Goal: Book appointment/travel/reservation

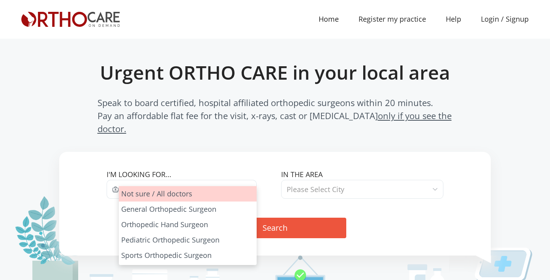
click at [163, 185] on span "Type of Specialist" at bounding box center [153, 189] width 58 height 9
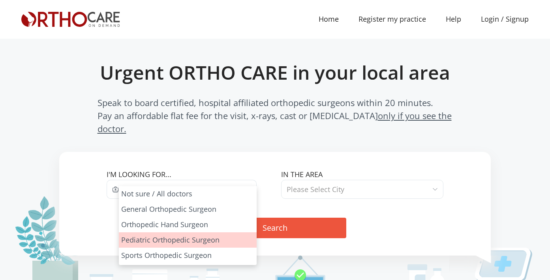
select select "3"
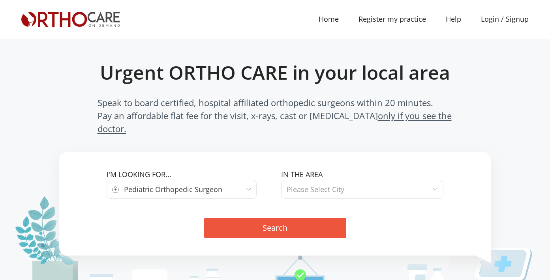
click at [307, 185] on span "Please Select City" at bounding box center [315, 189] width 58 height 9
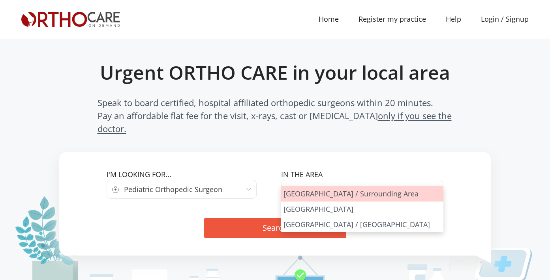
select select "[GEOGRAPHIC_DATA]"
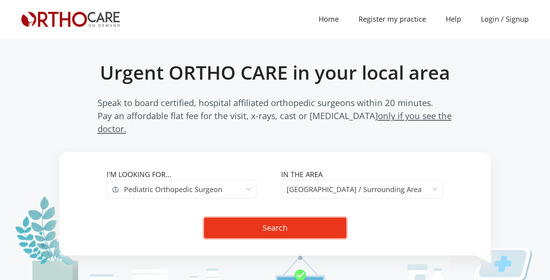
click at [287, 218] on button "Search" at bounding box center [275, 228] width 142 height 21
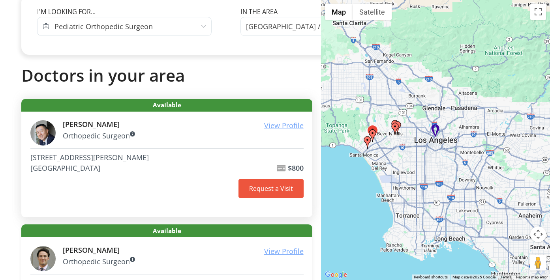
scroll to position [162, 0]
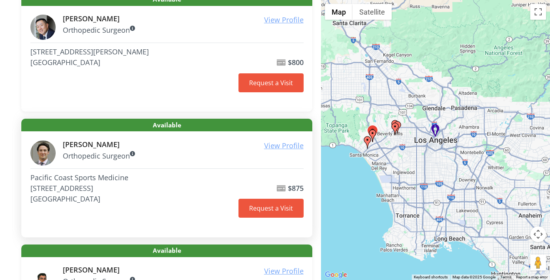
click at [104, 123] on span "Available" at bounding box center [166, 125] width 291 height 13
click at [79, 189] on address "Pacific Coast Sports Medicine 11710 Wilshire Blvd Los Angeles, CA 90025" at bounding box center [132, 188] width 204 height 32
click at [259, 211] on link "Request a Visit" at bounding box center [270, 208] width 65 height 19
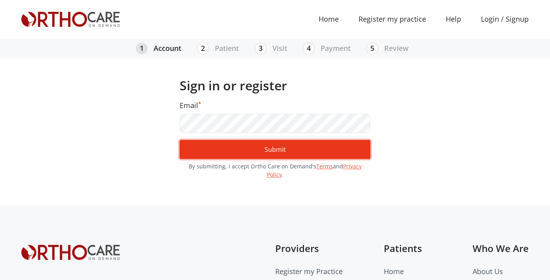
drag, startPoint x: 217, startPoint y: 152, endPoint x: 275, endPoint y: 153, distance: 57.2
click at [217, 152] on button "Submit" at bounding box center [275, 149] width 191 height 19
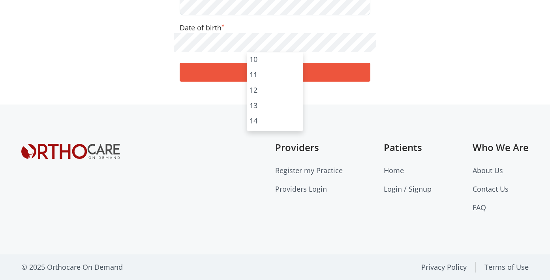
scroll to position [142, 0]
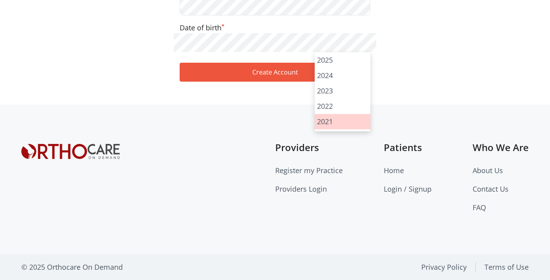
drag, startPoint x: 333, startPoint y: 118, endPoint x: 308, endPoint y: 94, distance: 34.3
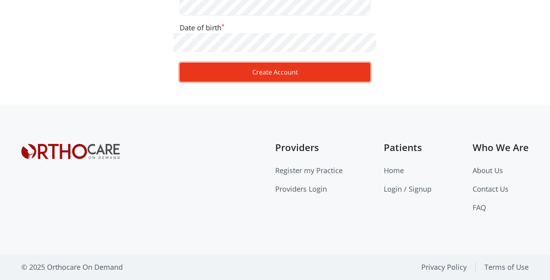
click at [272, 74] on button "Create Account" at bounding box center [275, 72] width 191 height 19
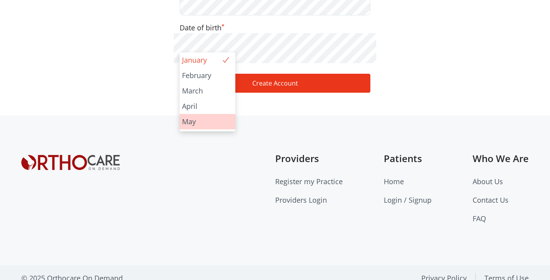
drag, startPoint x: 198, startPoint y: 118, endPoint x: 230, endPoint y: 87, distance: 45.2
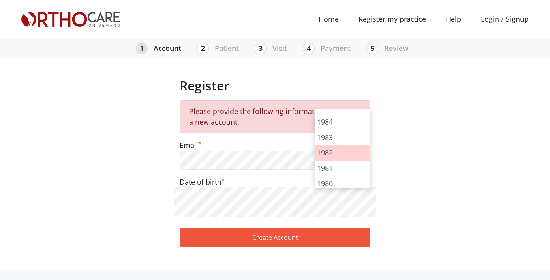
scroll to position [625, 0]
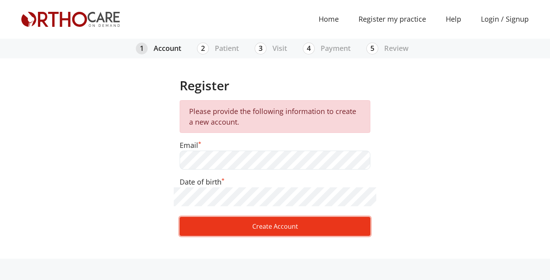
drag, startPoint x: 288, startPoint y: 228, endPoint x: 293, endPoint y: 225, distance: 6.0
click at [288, 228] on button "Create Account" at bounding box center [275, 226] width 191 height 19
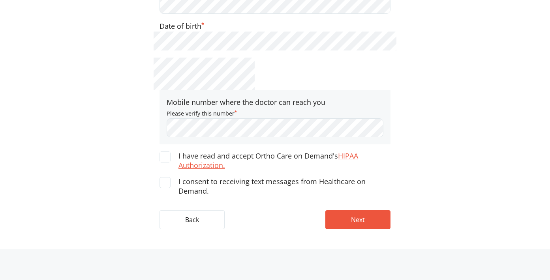
scroll to position [54, 0]
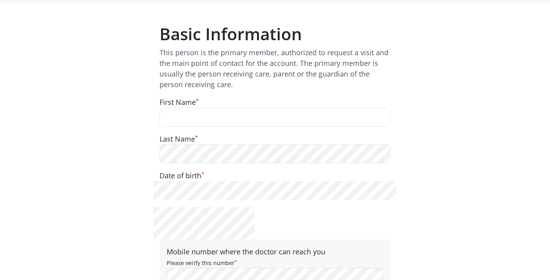
click at [178, 113] on input "text" at bounding box center [274, 117] width 231 height 19
type input "Melanie"
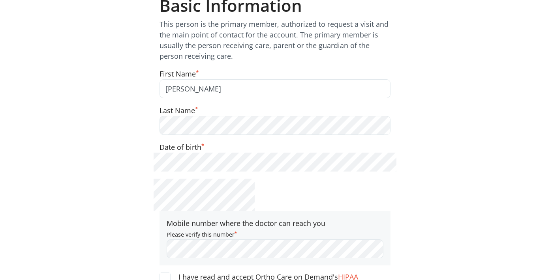
scroll to position [132, 0]
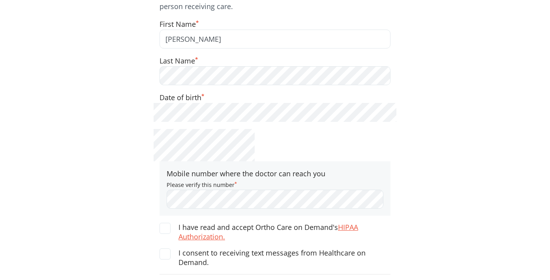
click at [167, 228] on span at bounding box center [164, 228] width 11 height 11
click at [0, 0] on input "I have read and accept Ortho Care on Demand's HIPAA Authorization." at bounding box center [0, 0] width 0 height 0
click at [163, 254] on span at bounding box center [164, 254] width 11 height 11
click at [0, 0] on input "I consent to receiving text messages from Healthcare on Demand." at bounding box center [0, 0] width 0 height 0
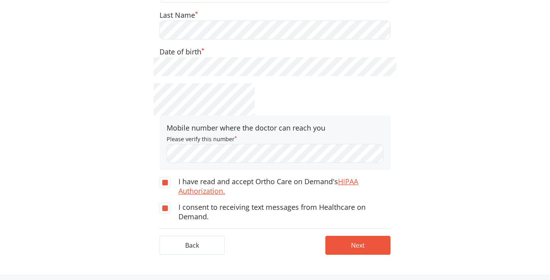
scroll to position [348, 0]
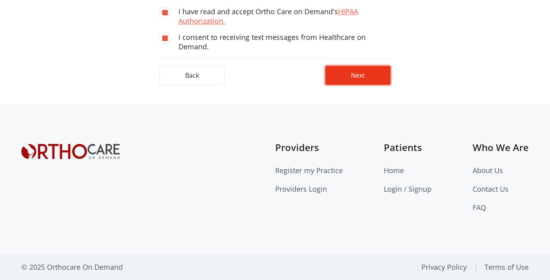
click at [377, 75] on button "Next" at bounding box center [357, 75] width 65 height 19
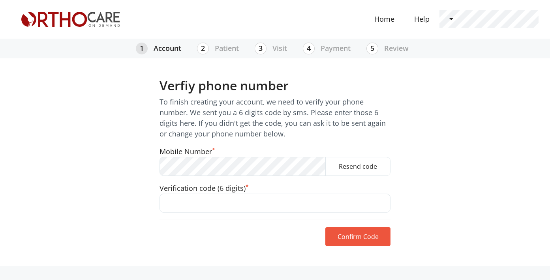
click at [281, 208] on input "text" at bounding box center [274, 203] width 231 height 19
type input "240953"
click at [369, 234] on button "Confirm Code" at bounding box center [357, 236] width 65 height 19
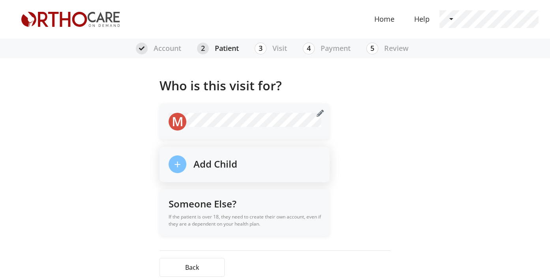
click at [216, 163] on h5 "Add Child" at bounding box center [215, 162] width 44 height 15
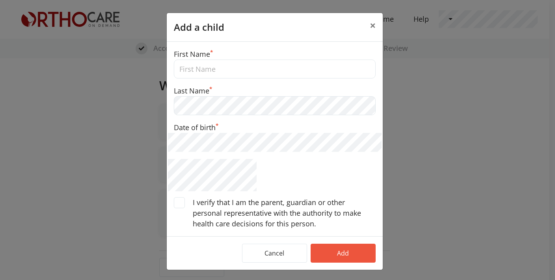
click at [232, 71] on input "text" at bounding box center [275, 69] width 202 height 19
type input "Pearl"
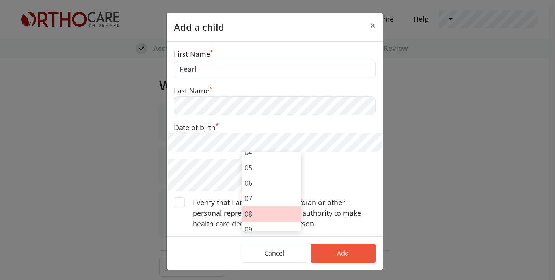
scroll to position [116, 0]
drag, startPoint x: 175, startPoint y: 200, endPoint x: 204, endPoint y: 217, distance: 33.5
click at [175, 200] on span at bounding box center [179, 202] width 11 height 11
click at [0, 0] on input "I verify that I am the parent, guardian or other personal representative with t…" at bounding box center [0, 0] width 0 height 0
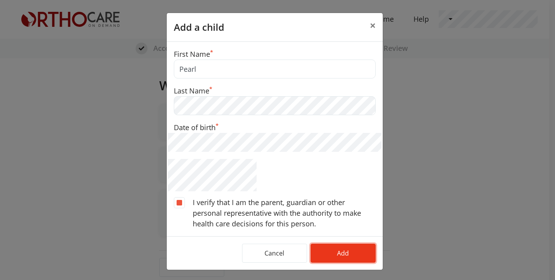
click at [333, 249] on button "Add" at bounding box center [343, 253] width 65 height 19
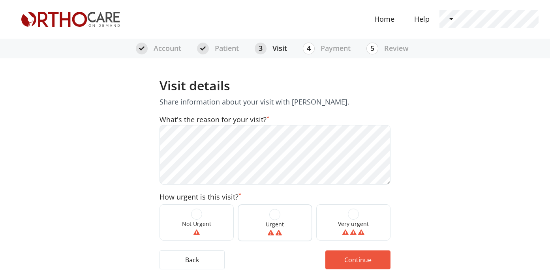
click at [274, 217] on span at bounding box center [274, 214] width 11 height 11
click at [0, 0] on input "Urgent" at bounding box center [0, 0] width 0 height 0
click at [366, 259] on button "Continue" at bounding box center [357, 259] width 65 height 19
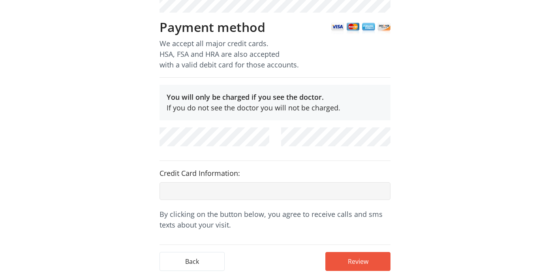
scroll to position [242, 0]
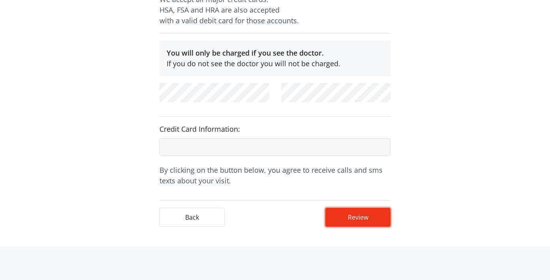
click at [358, 209] on button "Review" at bounding box center [357, 217] width 65 height 19
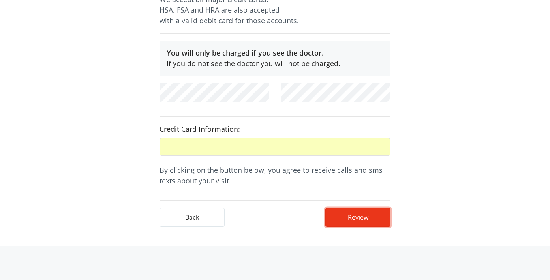
click at [361, 211] on button "Review" at bounding box center [357, 217] width 65 height 19
click at [369, 209] on button "Review" at bounding box center [357, 217] width 65 height 19
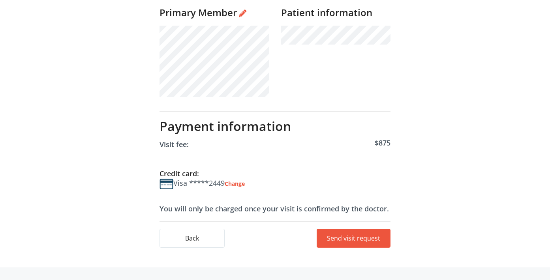
scroll to position [357, 0]
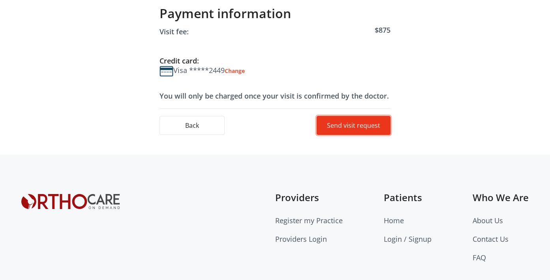
click at [329, 131] on button "Send visit request" at bounding box center [353, 125] width 74 height 19
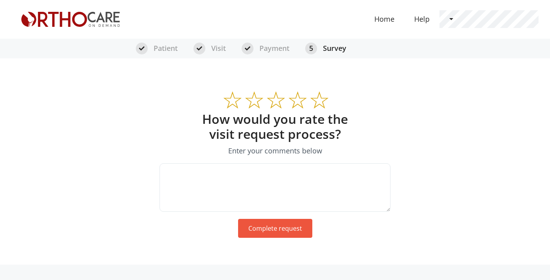
click at [273, 187] on textarea at bounding box center [274, 187] width 231 height 49
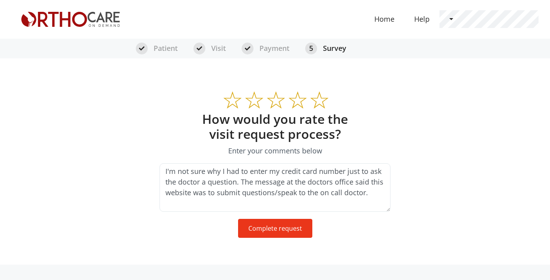
type textarea "I'm not sure why I had to enter my credit card number just to ask the doctor a …"
click at [278, 232] on button "Complete request" at bounding box center [275, 228] width 74 height 19
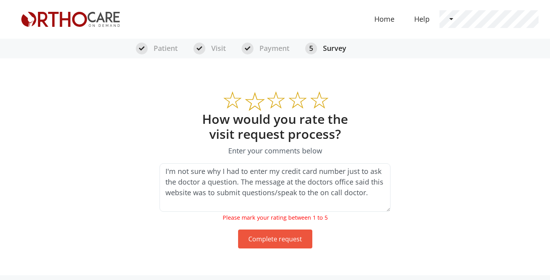
click at [255, 104] on label at bounding box center [249, 97] width 12 height 30
click at [0, 0] on input "radio" at bounding box center [0, 0] width 0 height 0
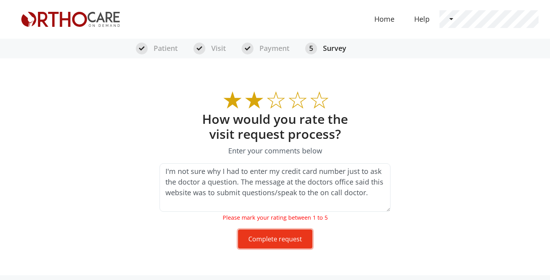
drag, startPoint x: 293, startPoint y: 243, endPoint x: 302, endPoint y: 238, distance: 10.3
click at [293, 243] on button "Complete request" at bounding box center [275, 239] width 74 height 19
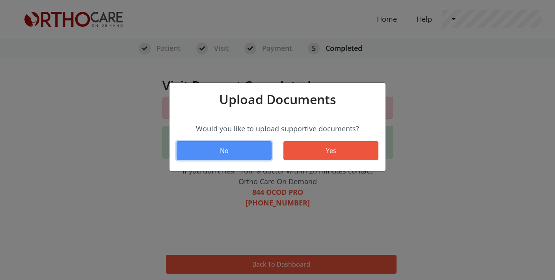
click at [247, 152] on button "No" at bounding box center [224, 150] width 95 height 19
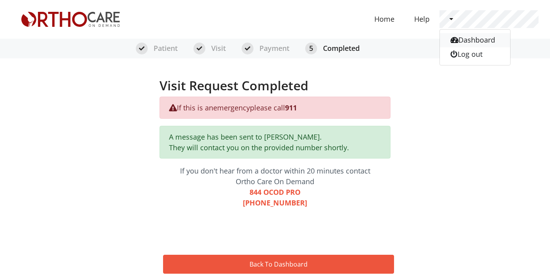
click at [489, 39] on link "Dashboard" at bounding box center [474, 40] width 70 height 14
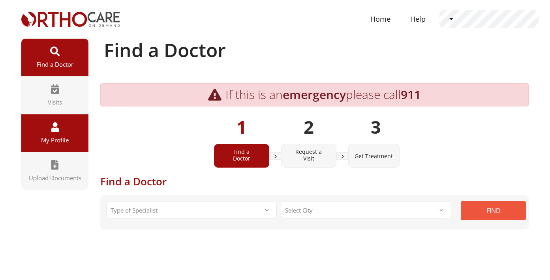
click at [58, 142] on span "My Profile" at bounding box center [54, 140] width 59 height 8
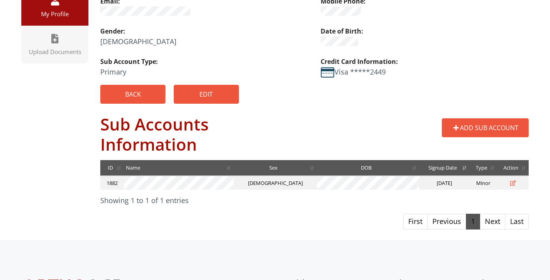
scroll to position [28, 0]
